Goal: Communication & Community: Answer question/provide support

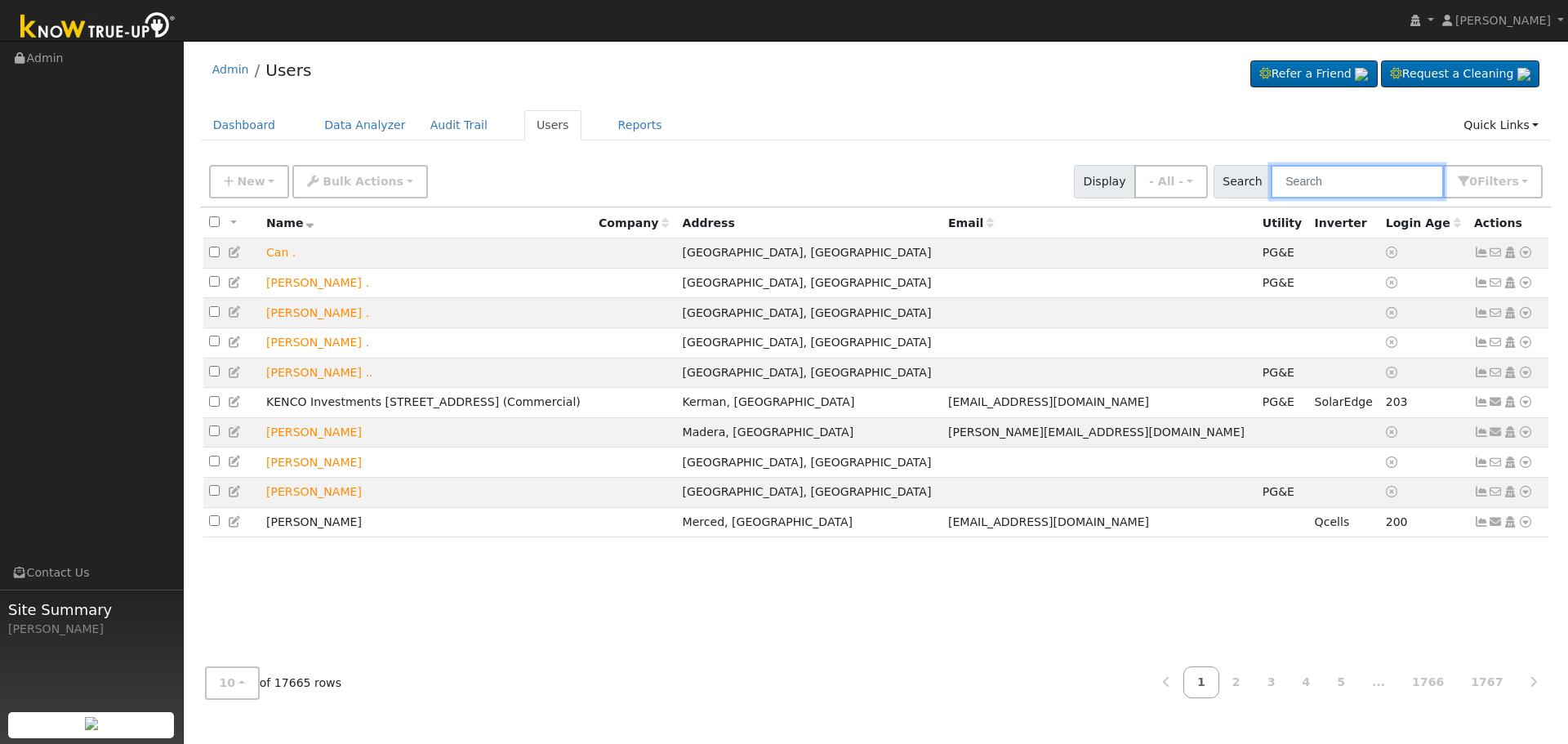
drag, startPoint x: 0, startPoint y: 0, endPoint x: 1382, endPoint y: 177, distance: 1393.3
click at [1382, 177] on input "text" at bounding box center [1357, 181] width 173 height 33
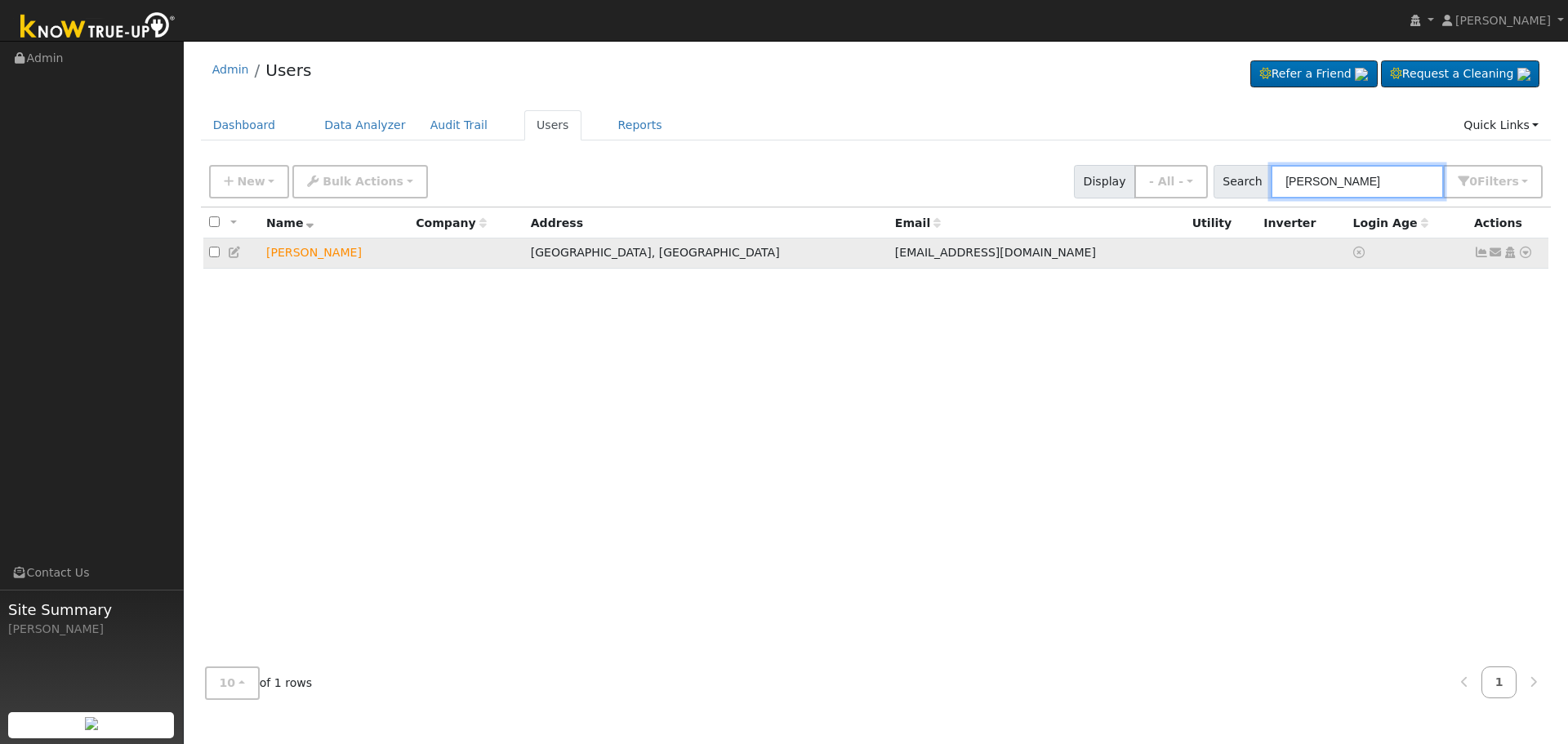
type input "[PERSON_NAME]"
click at [1492, 250] on icon at bounding box center [1495, 252] width 15 height 11
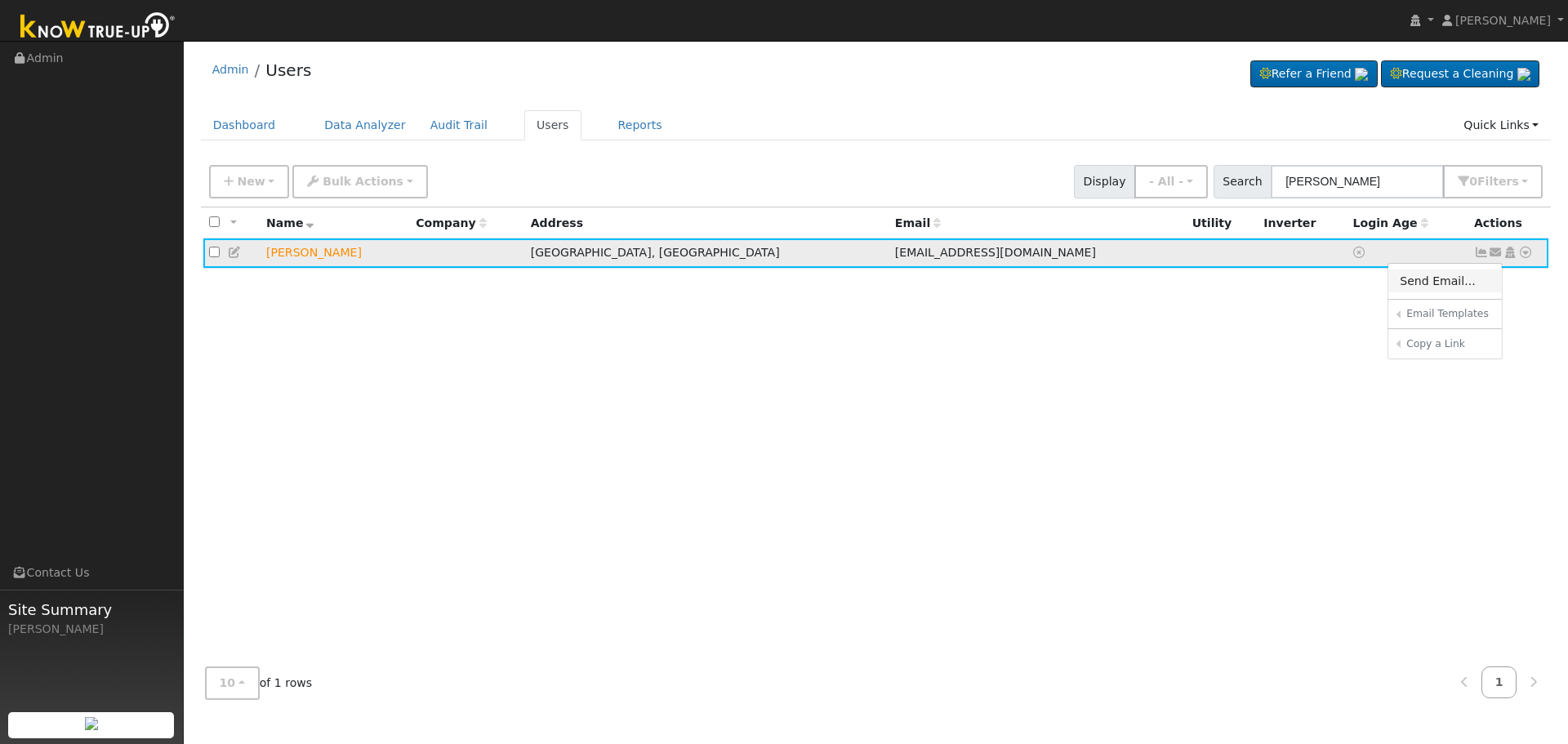
click at [1433, 278] on link "Send Email..." at bounding box center [1445, 281] width 114 height 23
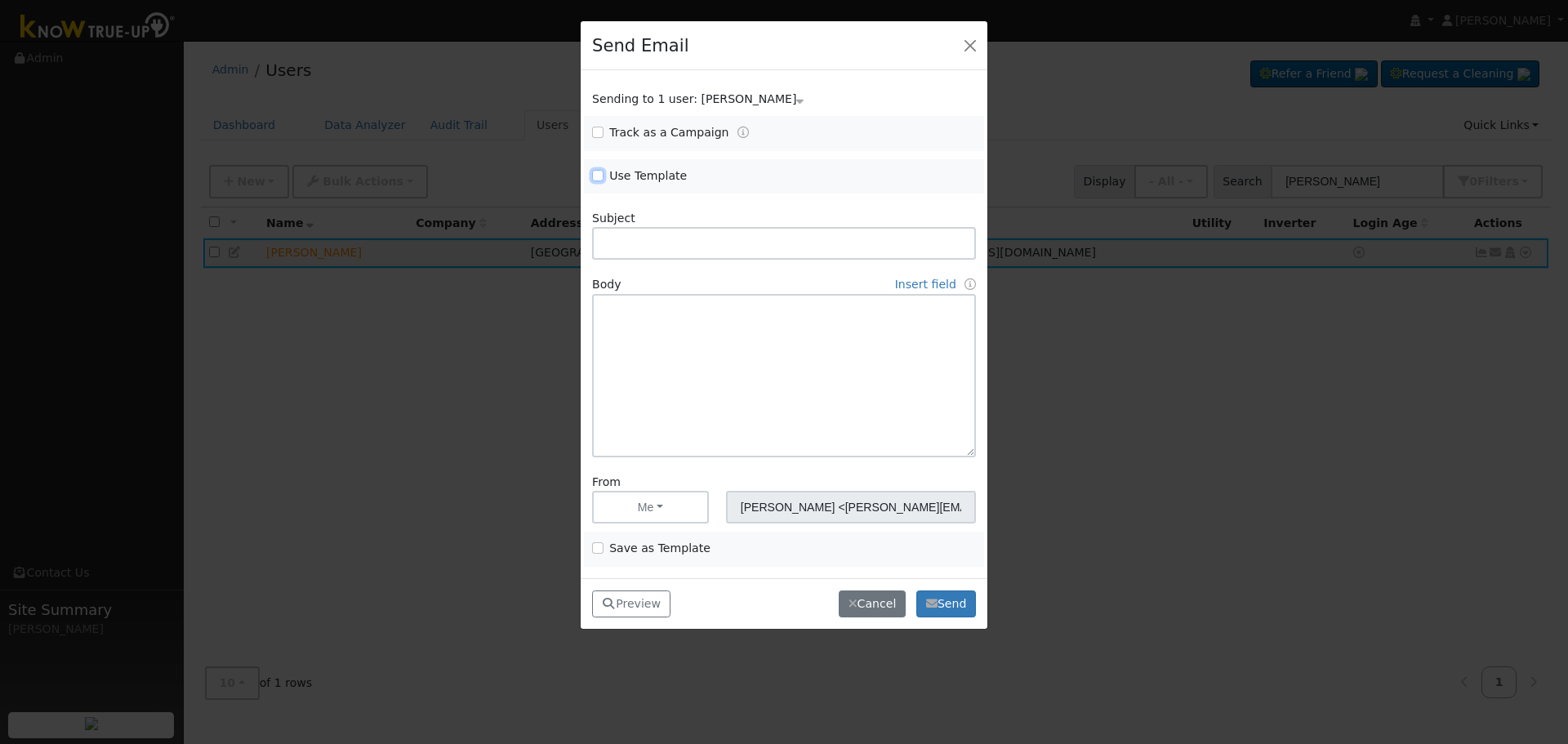
click at [595, 174] on input "Use Template" at bounding box center [597, 175] width 11 height 11
checkbox input "true"
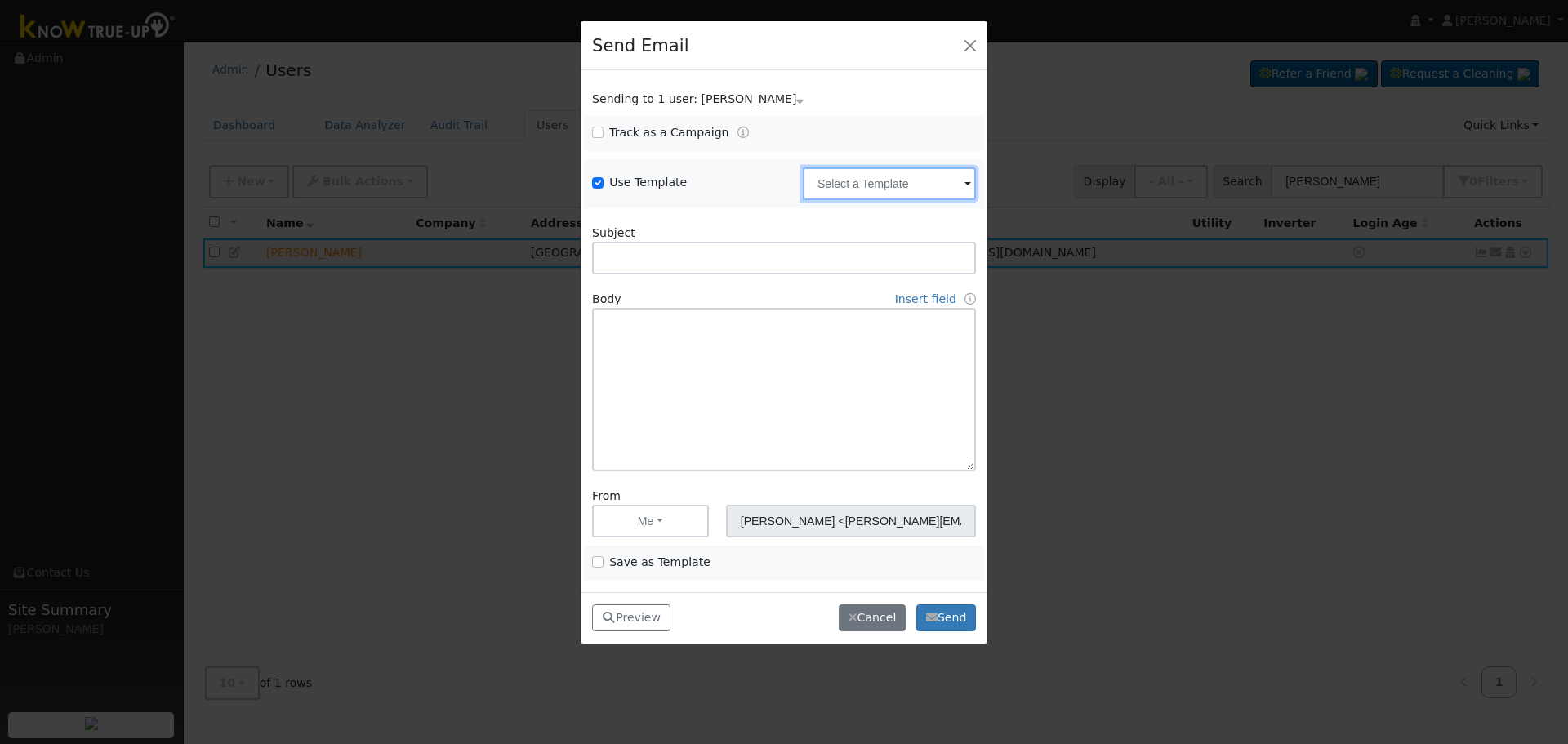
click at [861, 185] on input "text" at bounding box center [889, 183] width 173 height 32
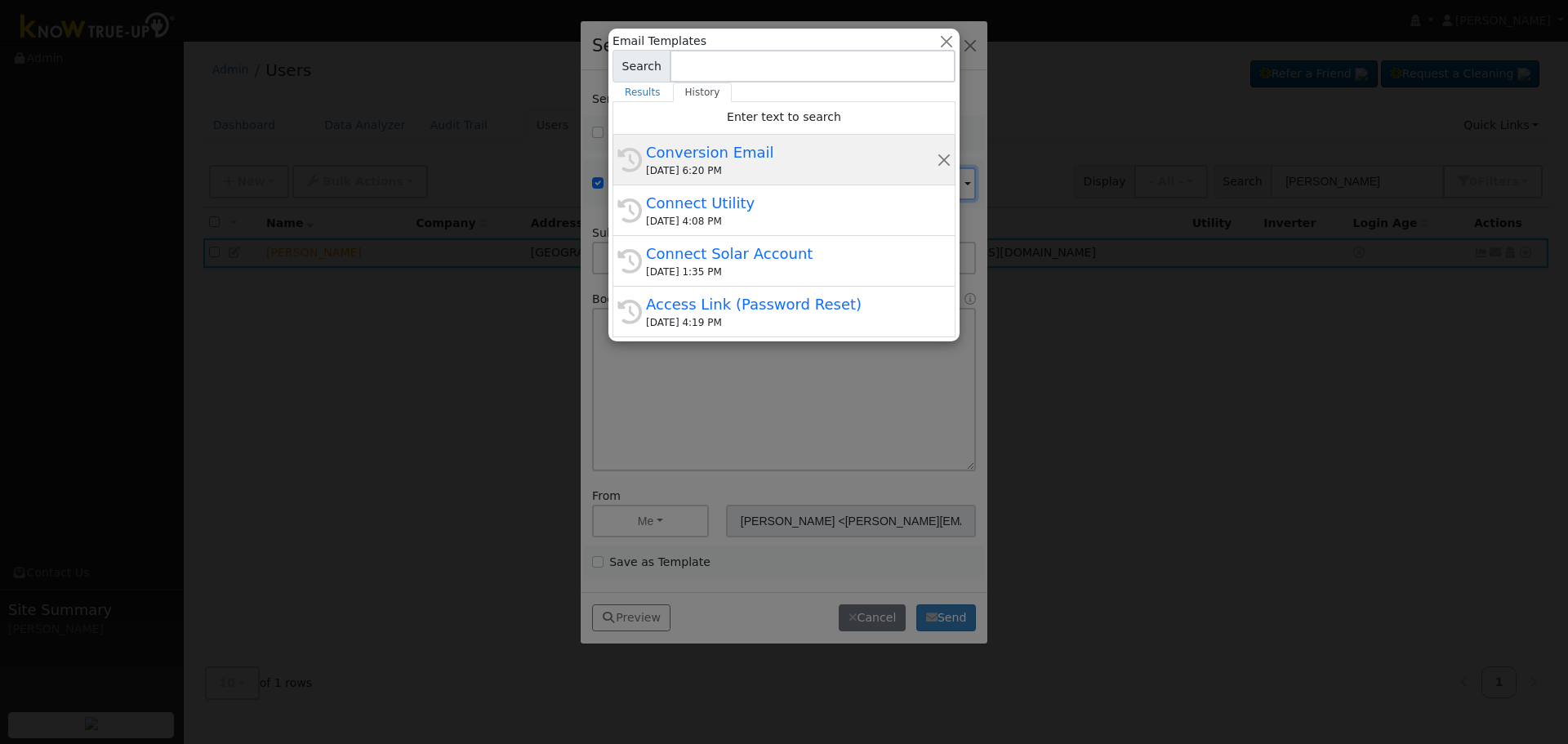
click at [721, 163] on div "Conversion Email" at bounding box center [791, 151] width 291 height 22
type input "Conversion Email"
type input "Connect Your Utility Account"
type textarea "Dear {user_fname}, The first step is to connect your electric utility account. …"
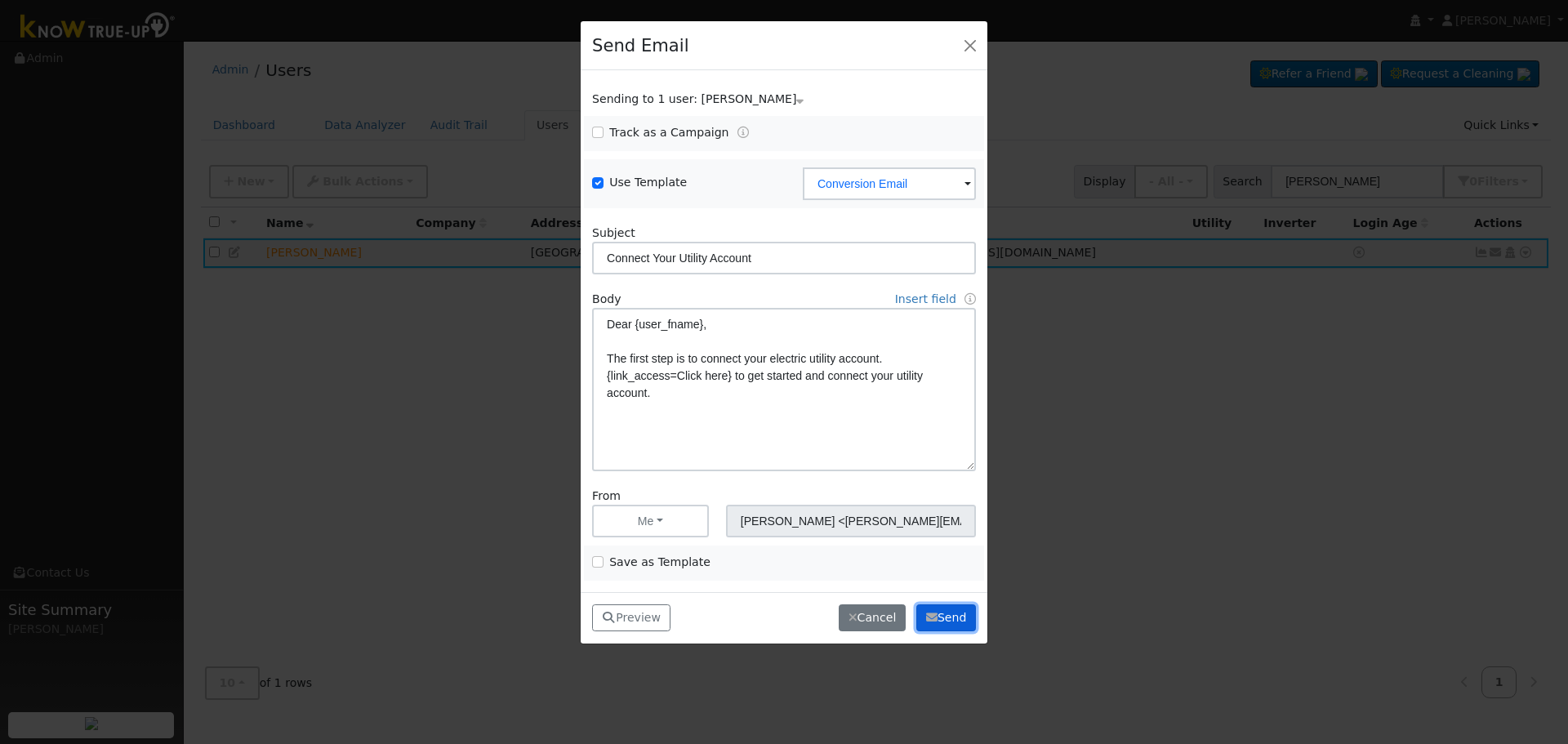
click at [948, 615] on button "Send" at bounding box center [946, 618] width 60 height 28
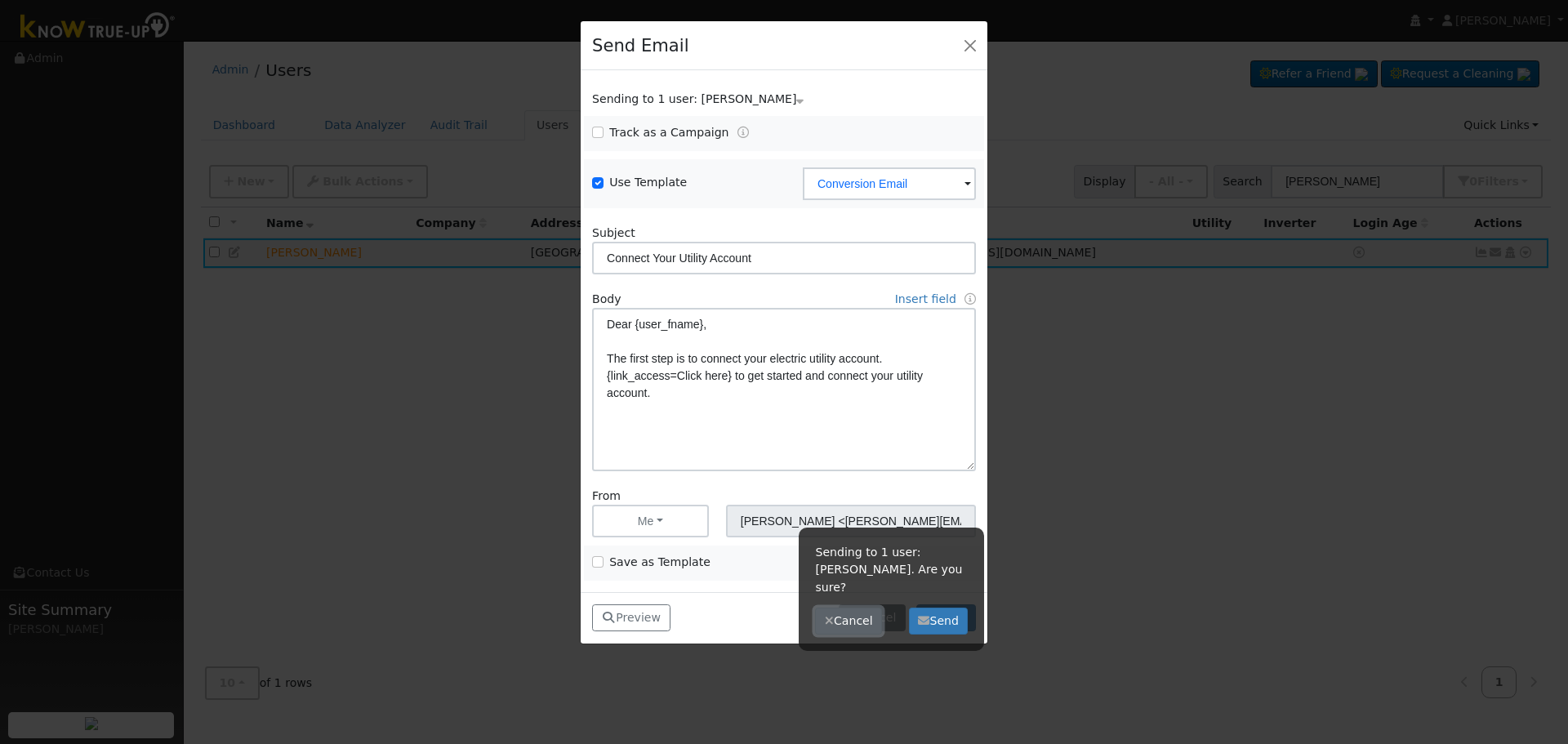
click at [854, 607] on button "Cancel" at bounding box center [848, 621] width 67 height 28
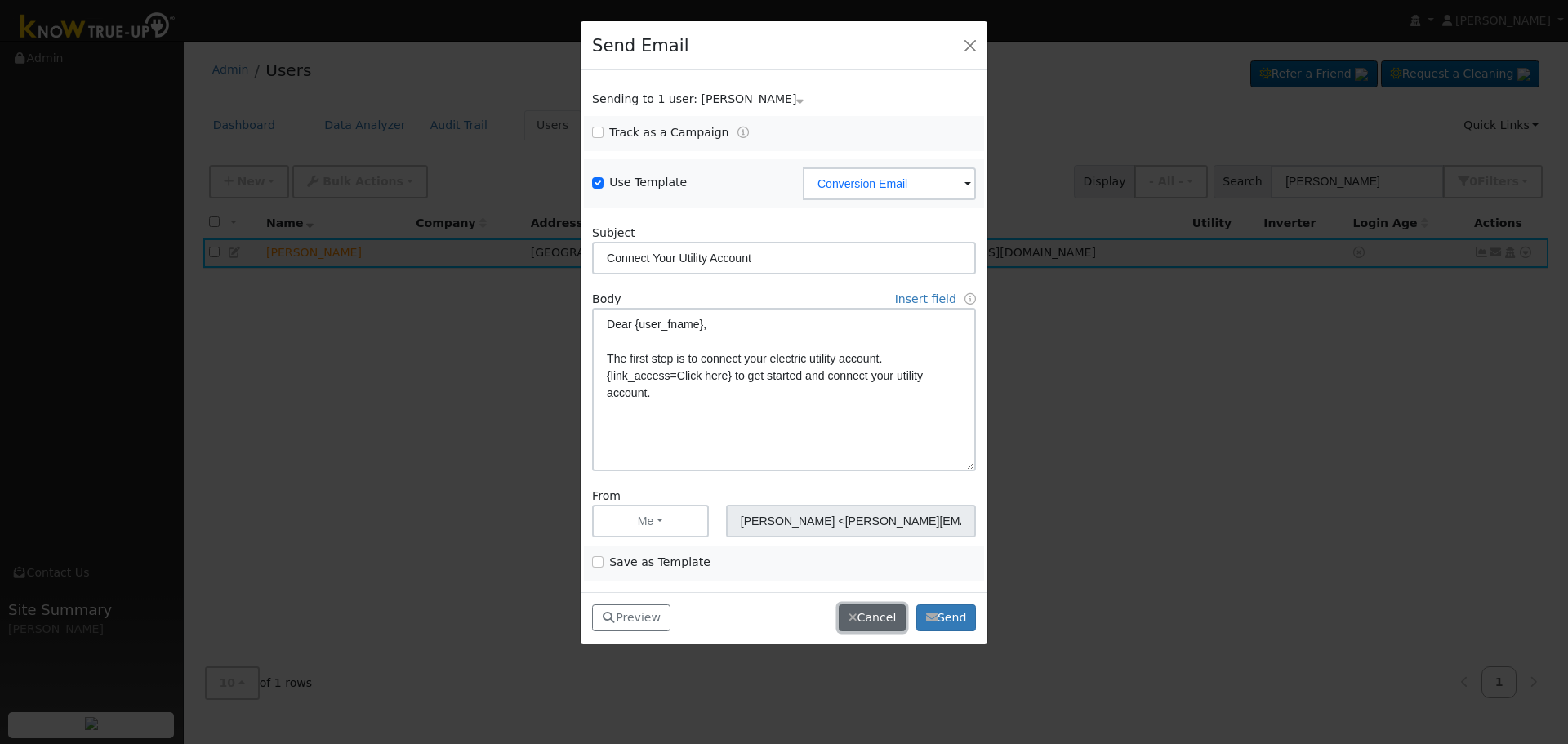
click at [869, 606] on button "Cancel" at bounding box center [872, 618] width 67 height 28
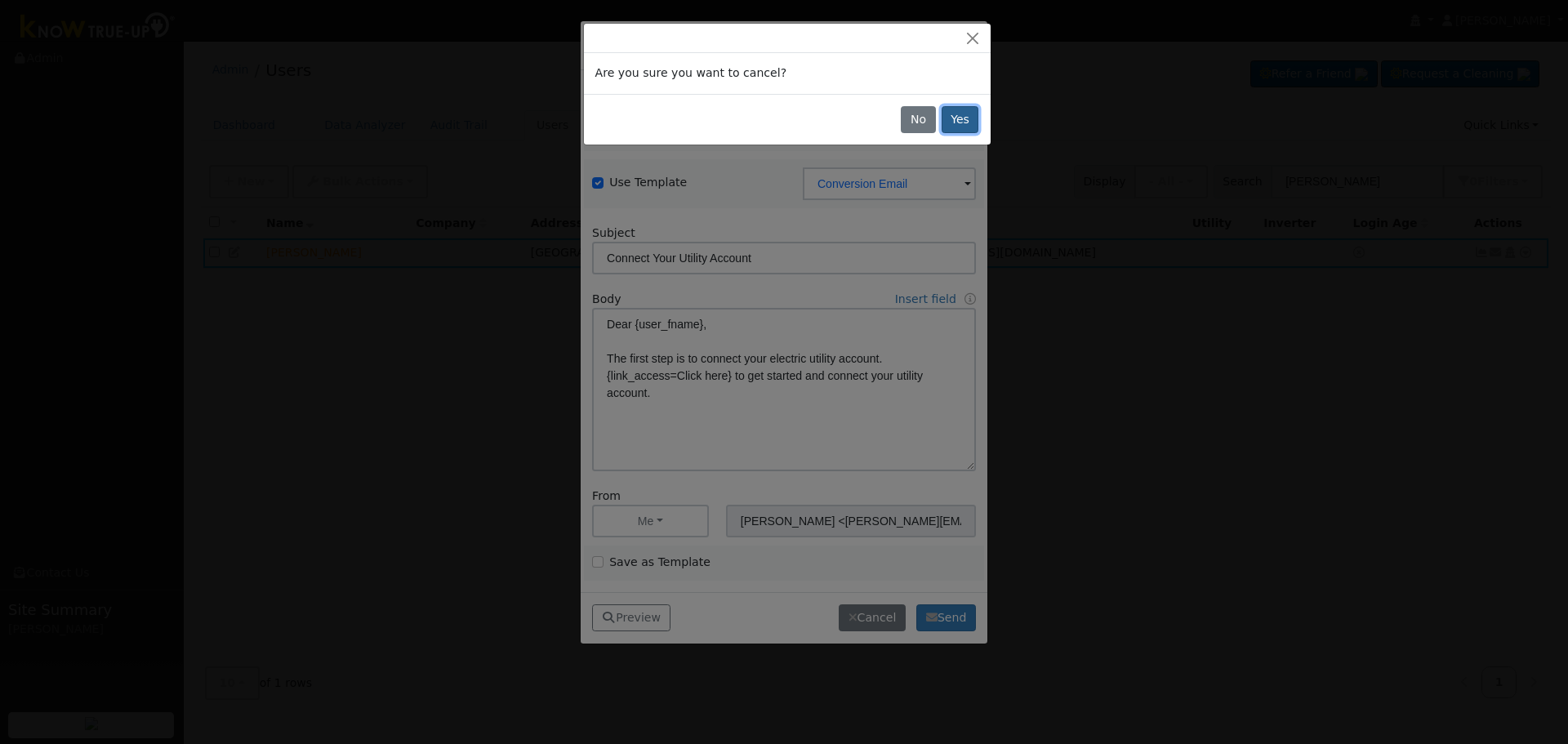
click at [952, 116] on button "Yes" at bounding box center [960, 120] width 38 height 28
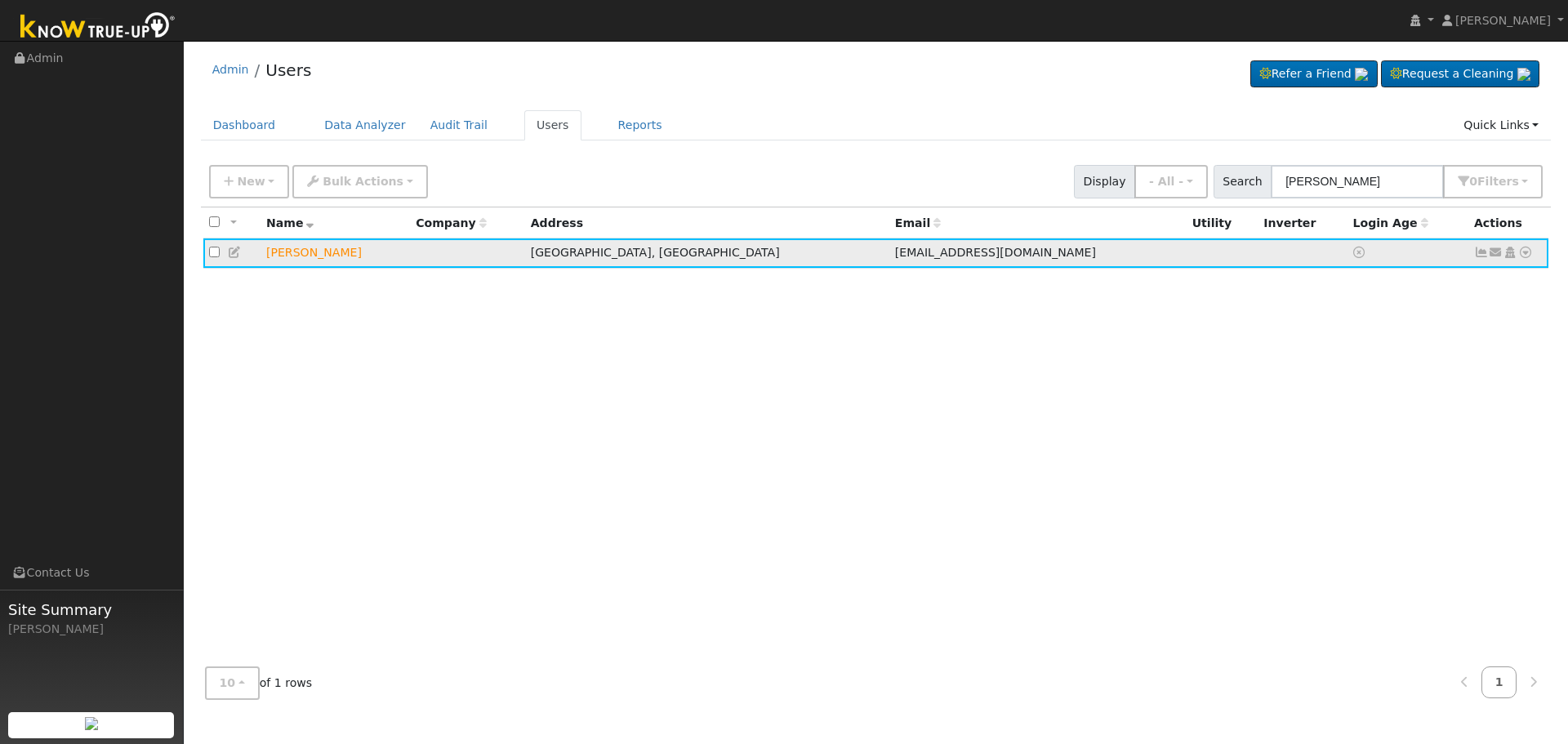
click at [1494, 249] on icon at bounding box center [1495, 252] width 15 height 11
click at [1457, 278] on link "Send Email..." at bounding box center [1445, 281] width 114 height 23
checkbox input "false"
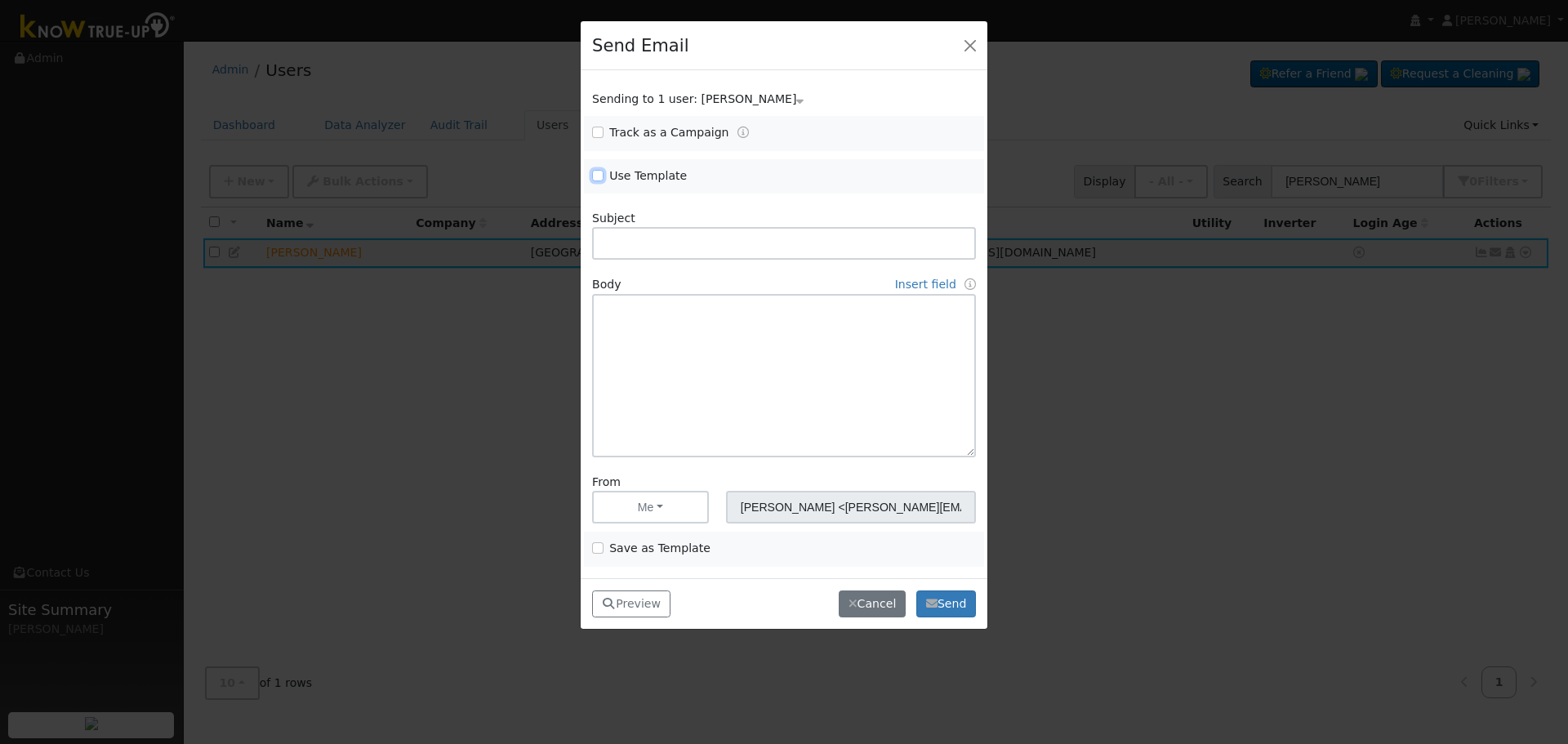
click at [592, 176] on input "Use Template" at bounding box center [597, 175] width 11 height 11
checkbox input "true"
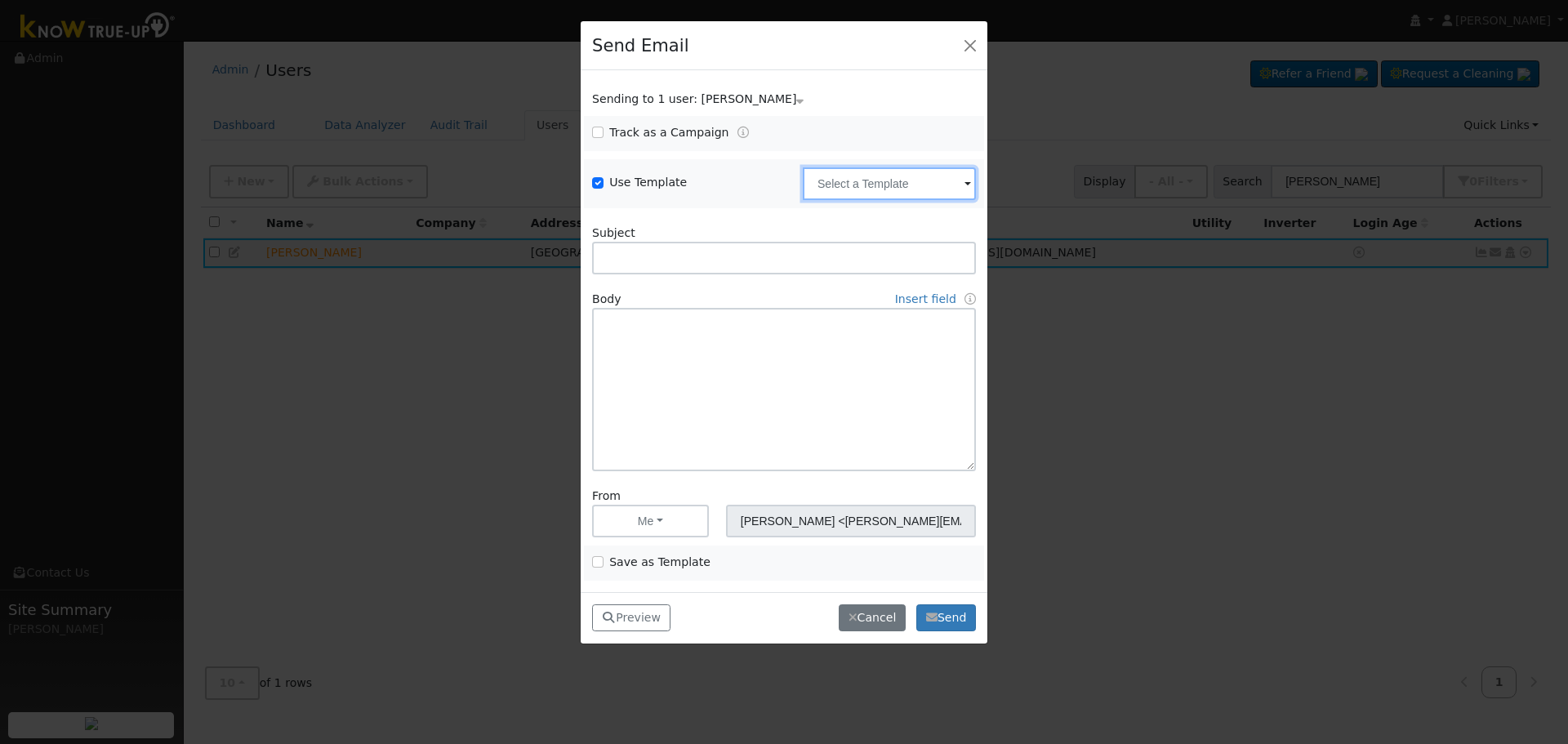
click at [876, 187] on input "text" at bounding box center [889, 183] width 173 height 32
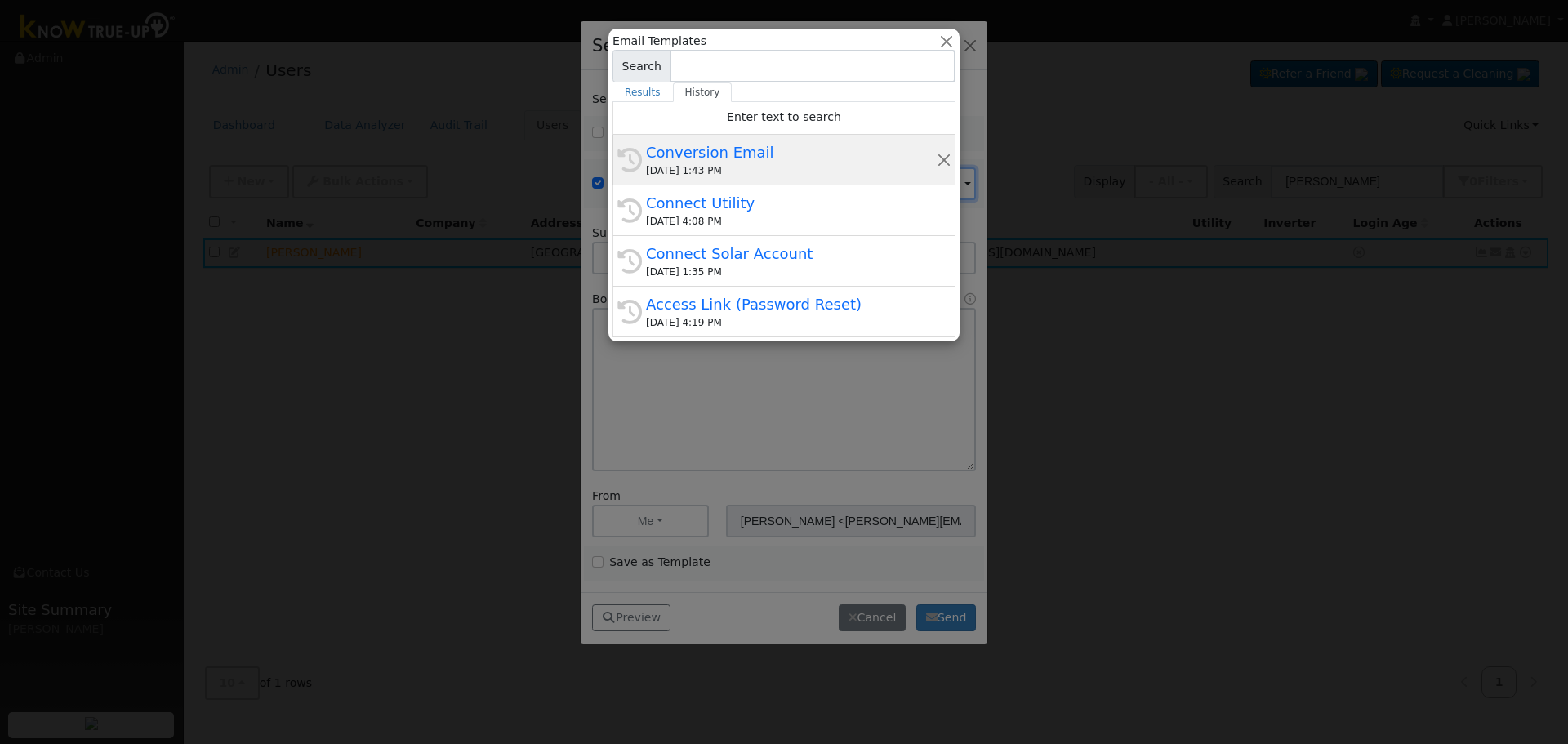
click at [721, 165] on div "[DATE] 1:43 PM" at bounding box center [791, 171] width 291 height 15
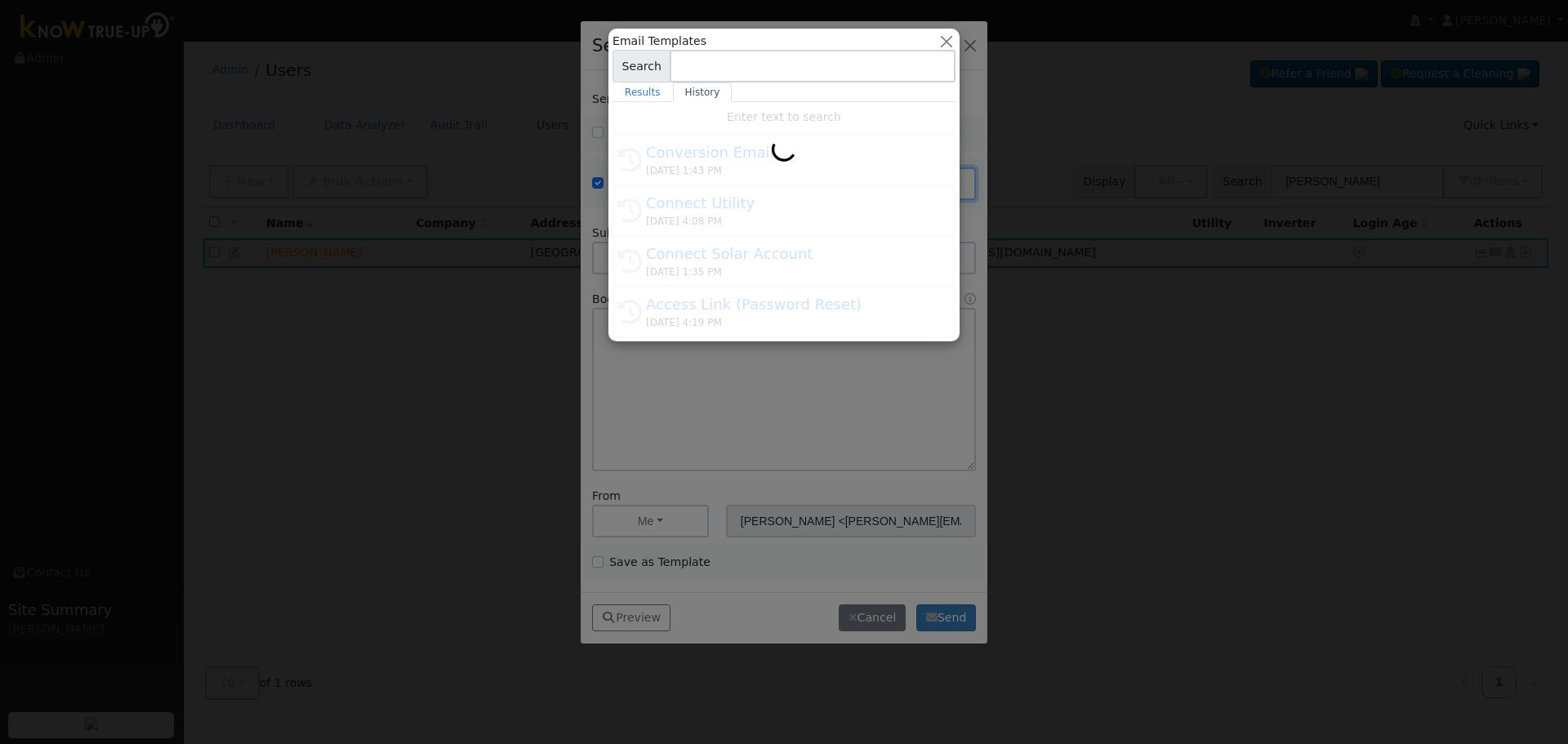
type input "Conversion Email"
type input "Connect Your Utility Account"
type textarea "Dear {user_fname}, The first step is to connect your electric utility account. …"
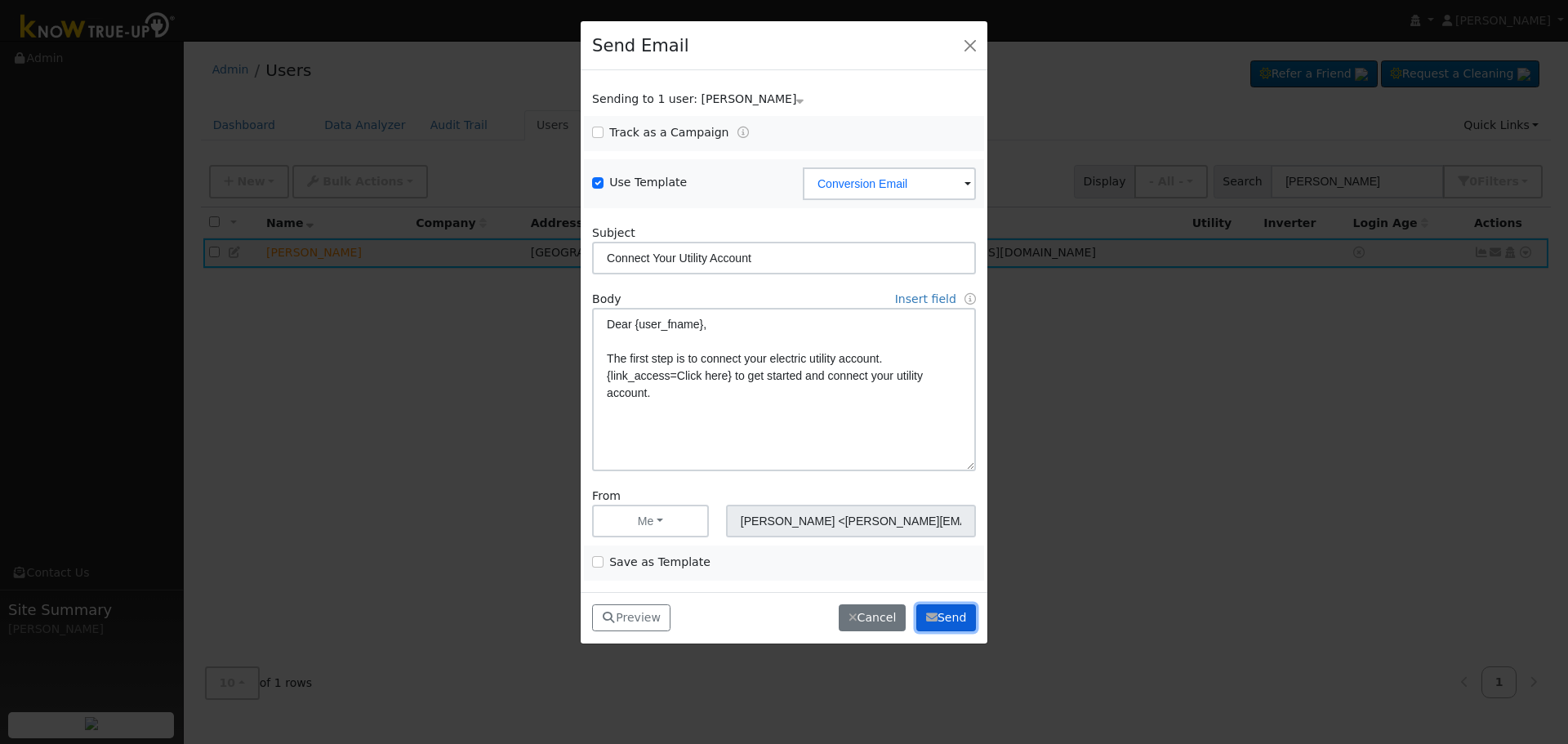
click at [946, 622] on button "Send" at bounding box center [946, 618] width 60 height 28
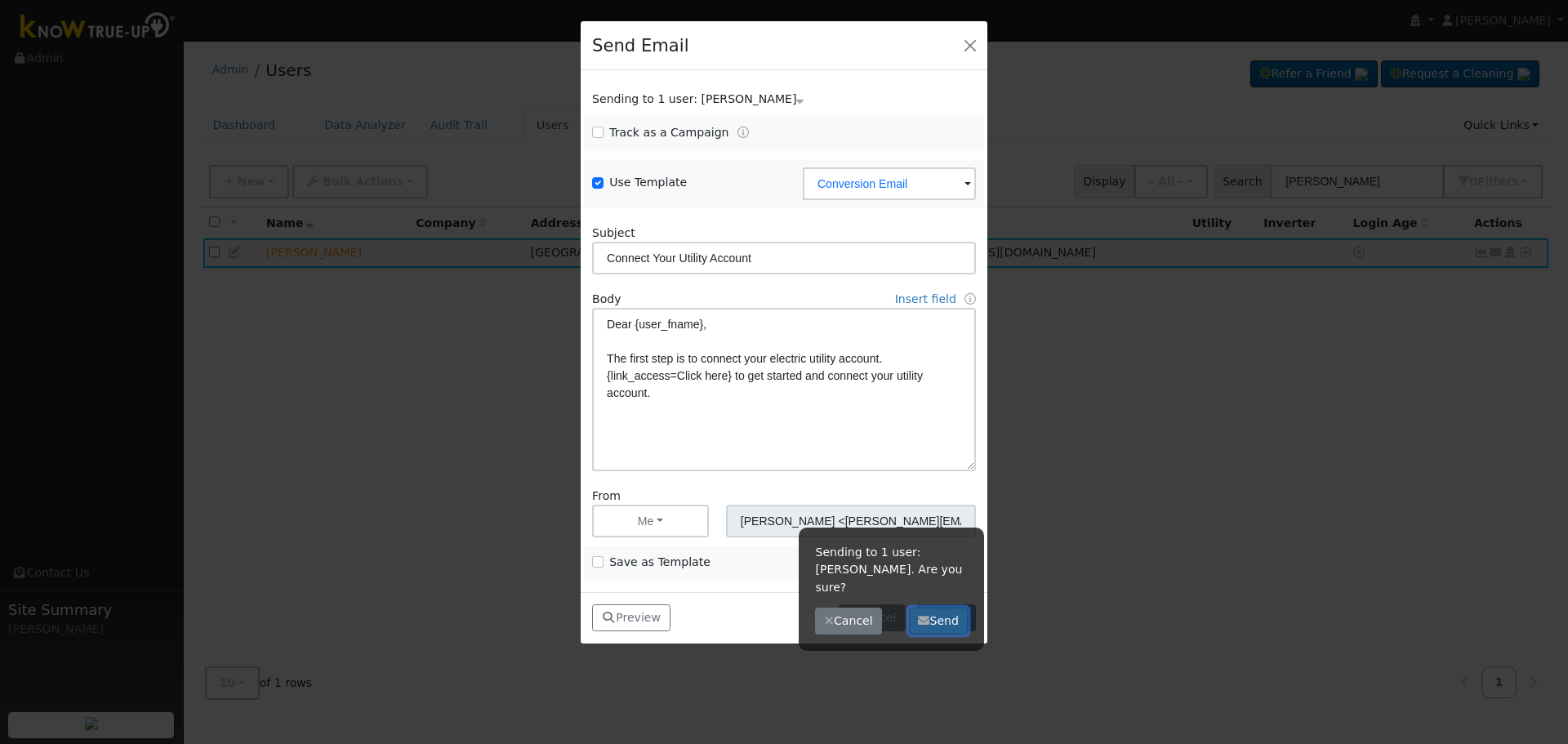
click at [946, 607] on button "Send" at bounding box center [939, 621] width 60 height 28
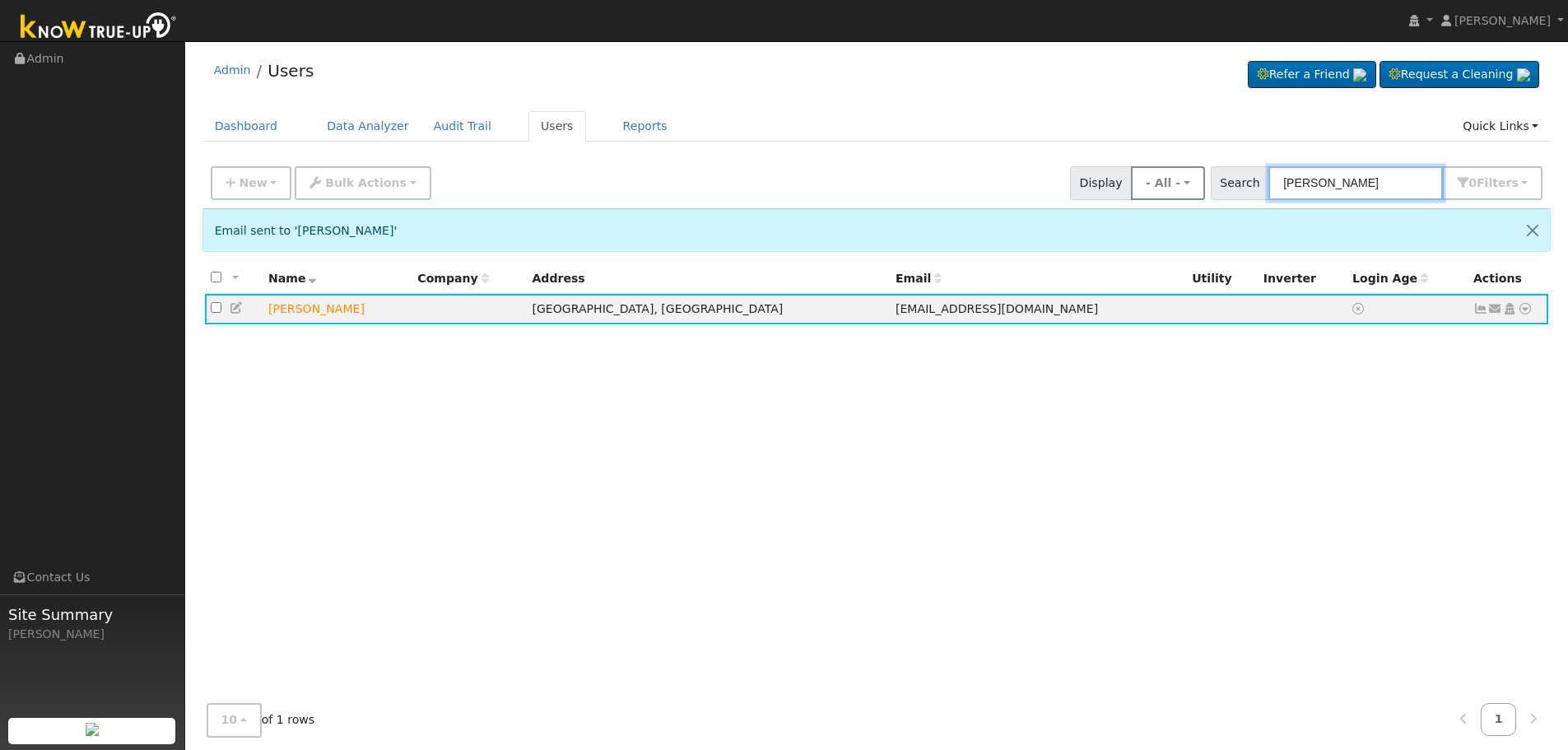
drag, startPoint x: 1313, startPoint y: 173, endPoint x: 1164, endPoint y: 173, distance: 149.0
click at [1167, 173] on div "New Add User Quick Add Quick Connect Quick Convert Lead Bulk Actions Send Email…" at bounding box center [876, 180] width 1339 height 40
